Goal: Ask a question

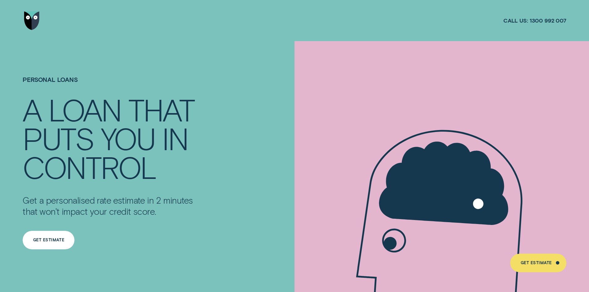
click at [55, 240] on div "Get Estimate" at bounding box center [48, 240] width 31 height 4
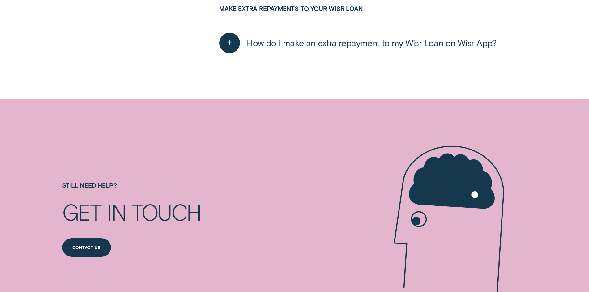
scroll to position [402, 0]
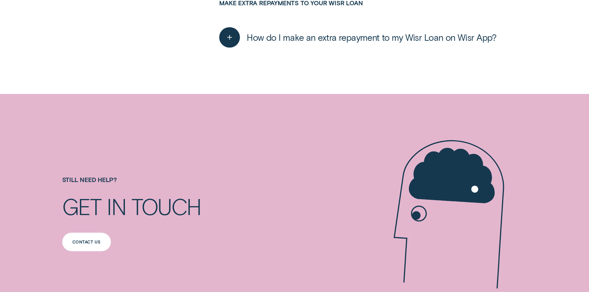
click at [81, 243] on div "Contact us" at bounding box center [86, 242] width 28 height 4
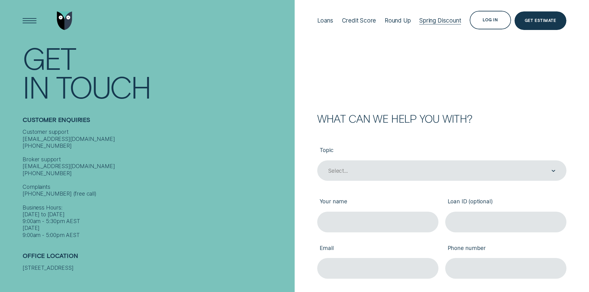
click at [436, 20] on div "Spring Discount" at bounding box center [440, 20] width 42 height 7
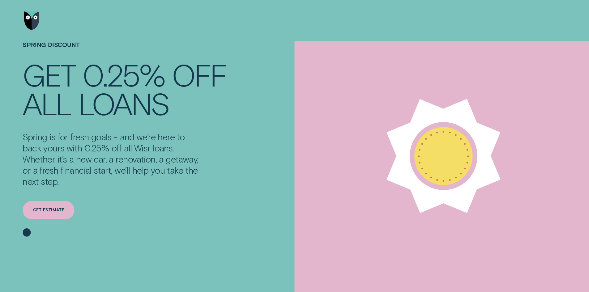
click at [53, 209] on div "Get estimate" at bounding box center [48, 210] width 31 height 4
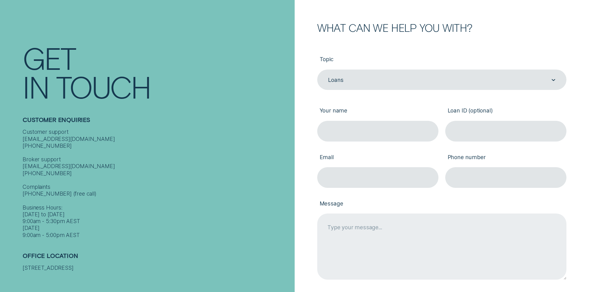
scroll to position [93, 0]
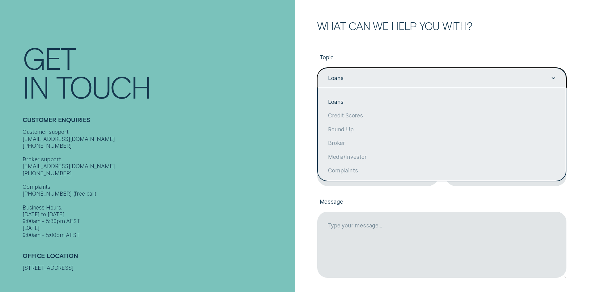
click at [553, 78] on icon "Contact form" at bounding box center [553, 78] width 4 height 2
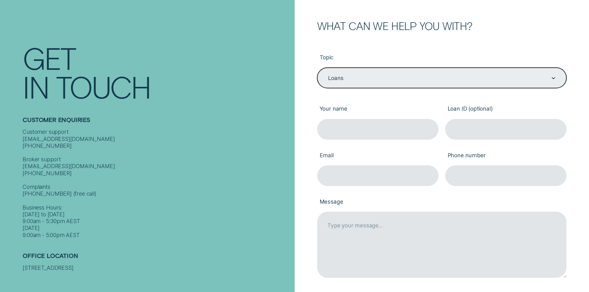
click at [553, 78] on icon "Contact form" at bounding box center [553, 78] width 4 height 2
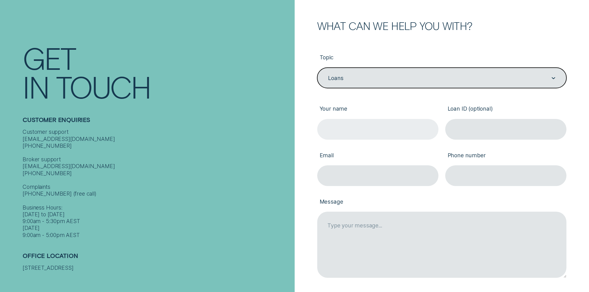
click at [345, 126] on input "Your name" at bounding box center [377, 129] width 121 height 21
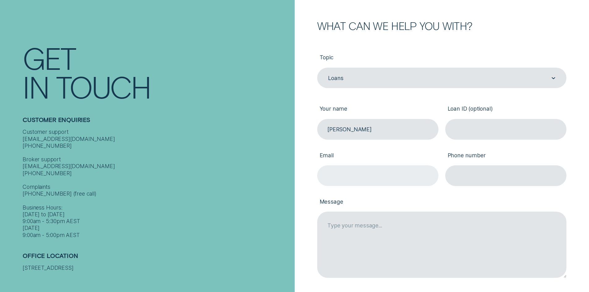
type input "Jennifer Ware"
click at [347, 174] on input "Email" at bounding box center [377, 175] width 121 height 21
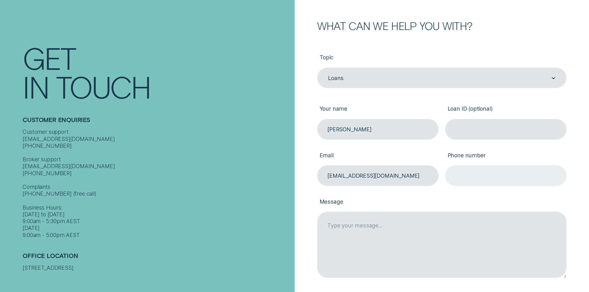
type input "jenware15@gmail.com"
click at [473, 176] on input "Phone number" at bounding box center [505, 175] width 121 height 21
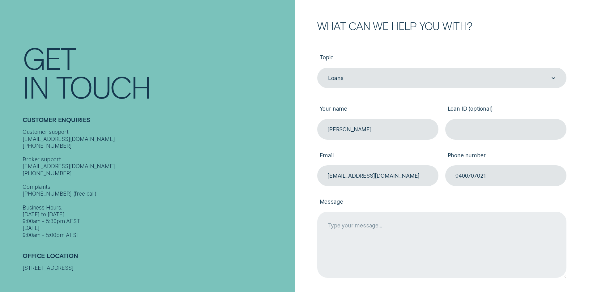
type input "0400707021"
click at [348, 227] on textarea "Message" at bounding box center [441, 245] width 249 height 66
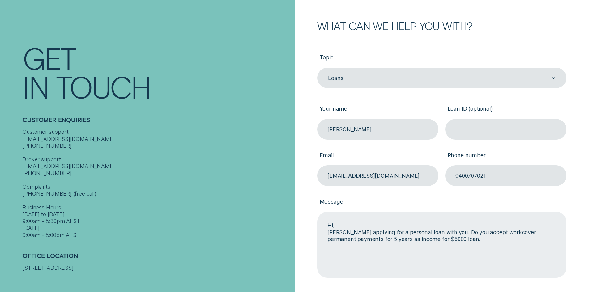
type textarea "Hi, Im applying for a personal loan with you. Do you accept workcover permanent…"
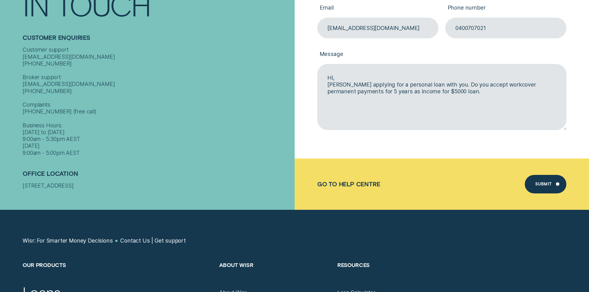
scroll to position [247, 0]
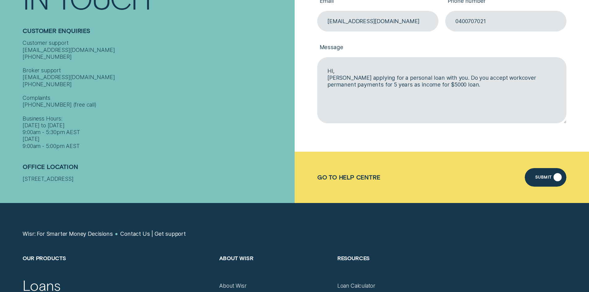
click at [547, 177] on div "Submit" at bounding box center [543, 178] width 17 height 4
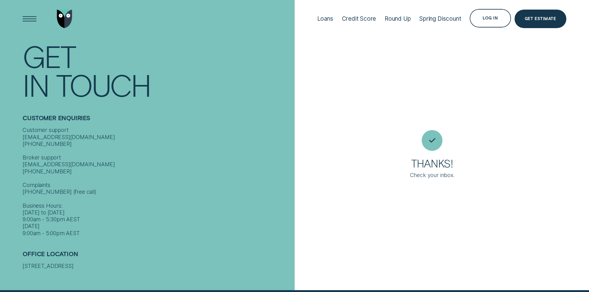
scroll to position [2, 0]
